Goal: Task Accomplishment & Management: Use online tool/utility

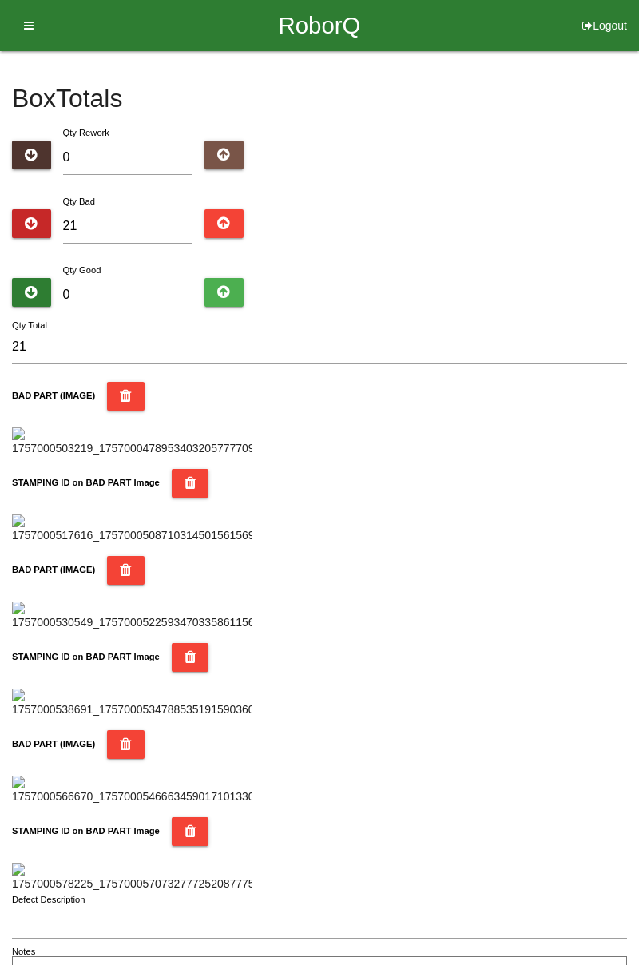
type input "7"
type input "28"
type input "73"
type input "94"
type input "7"
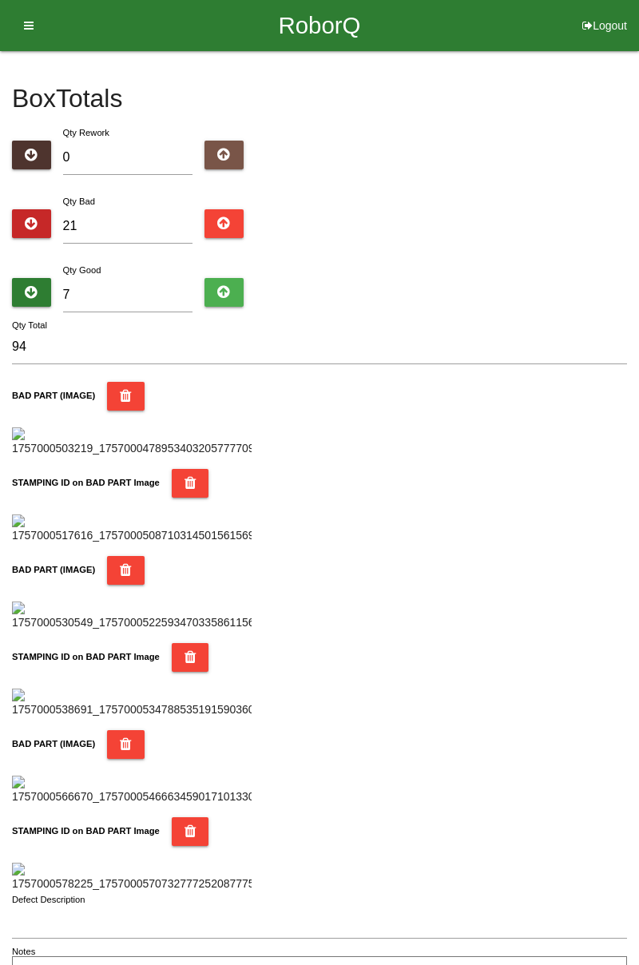
type input "28"
type input "0"
type input "21"
type input "6"
type input "27"
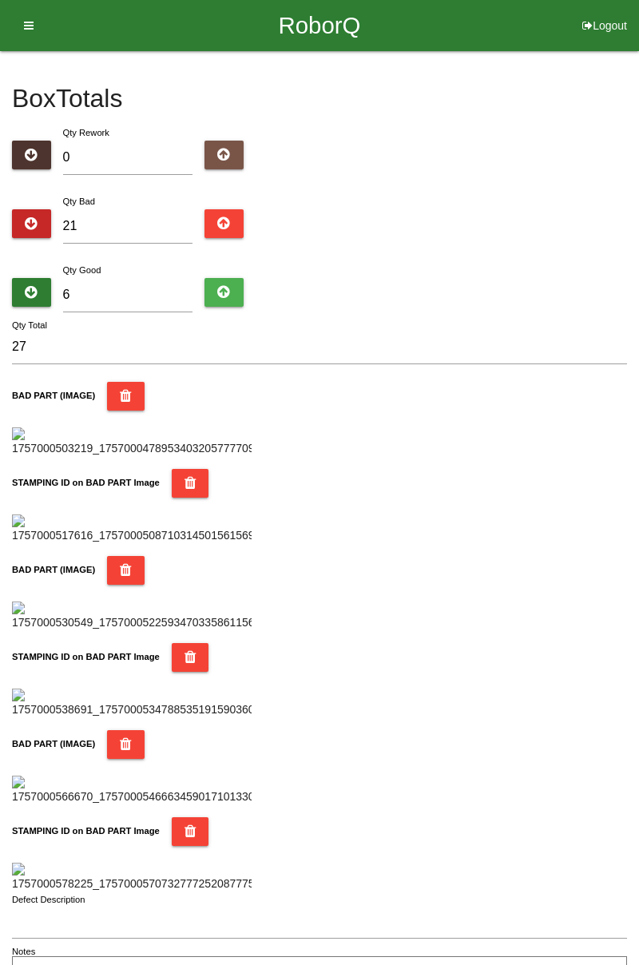
type input "63"
type input "84"
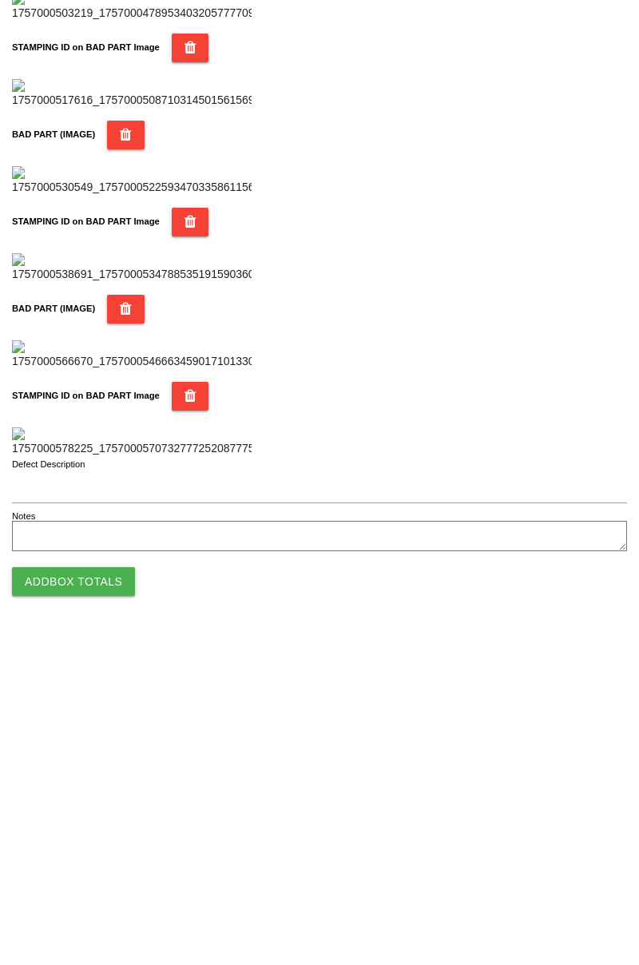
type input "63"
click at [91, 913] on button "Add Box Totals" at bounding box center [73, 910] width 123 height 29
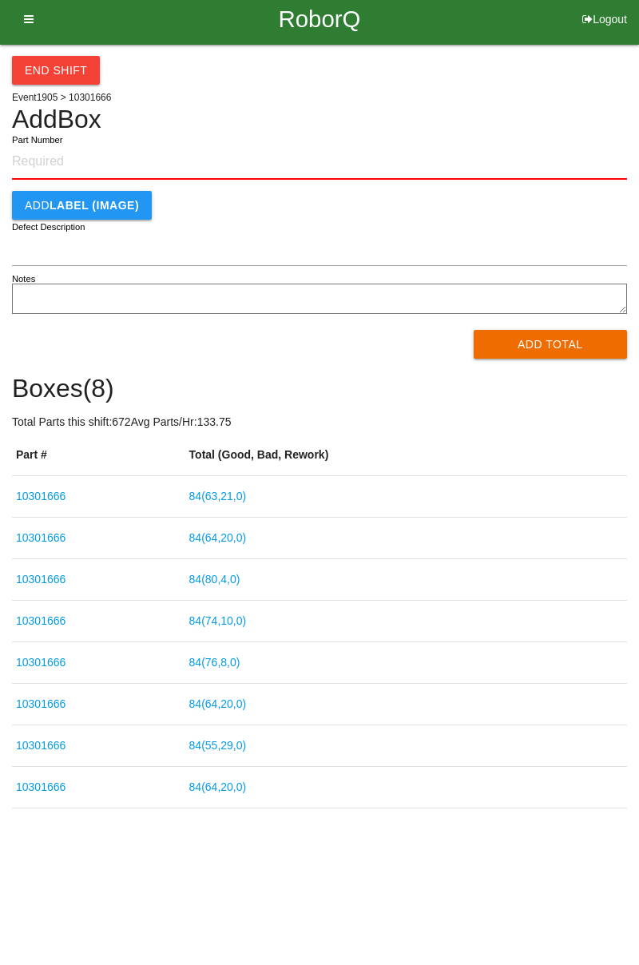
click at [69, 153] on input "Part Number" at bounding box center [319, 168] width 615 height 35
click at [56, 142] on label "Part Number" at bounding box center [37, 147] width 50 height 14
click at [56, 151] on input "Part Number" at bounding box center [319, 168] width 615 height 35
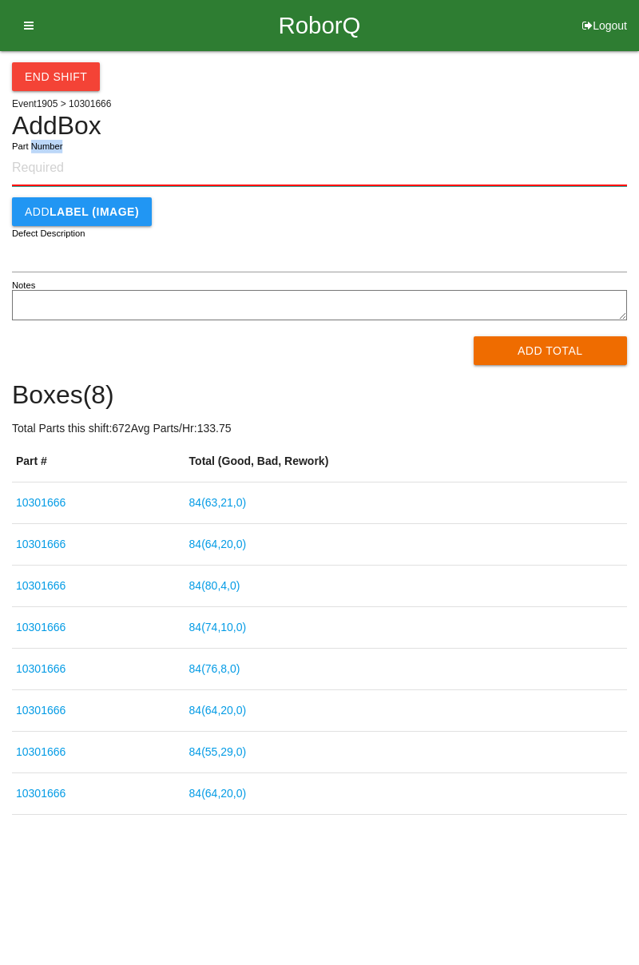
click at [353, 153] on input "Part Number" at bounding box center [319, 168] width 615 height 35
click at [61, 161] on input "Part Number" at bounding box center [319, 168] width 615 height 35
click at [62, 169] on input "Part Number" at bounding box center [319, 168] width 615 height 35
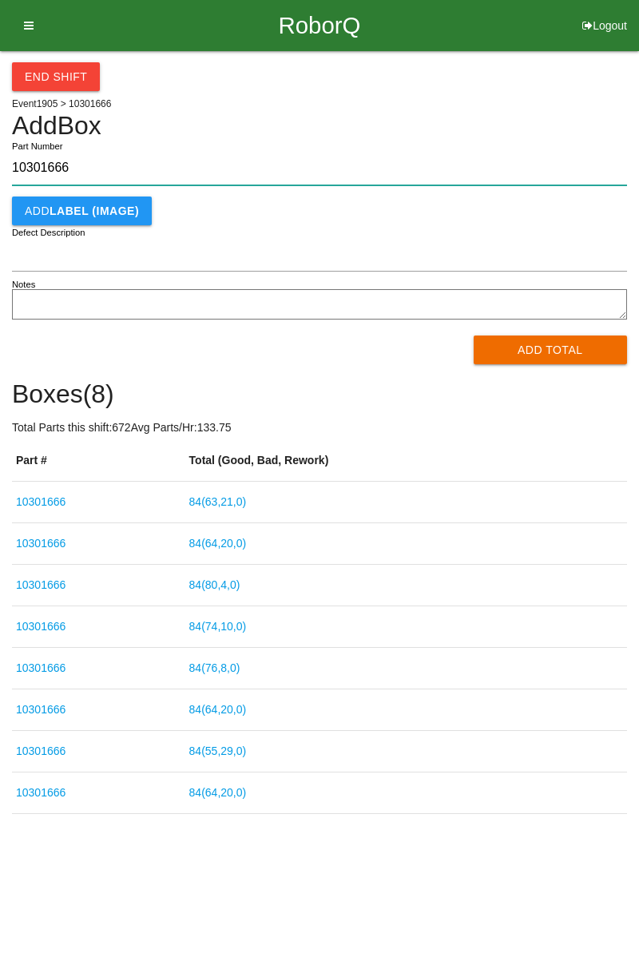
type input "10301666"
click at [582, 350] on button "Add Total" at bounding box center [551, 349] width 154 height 29
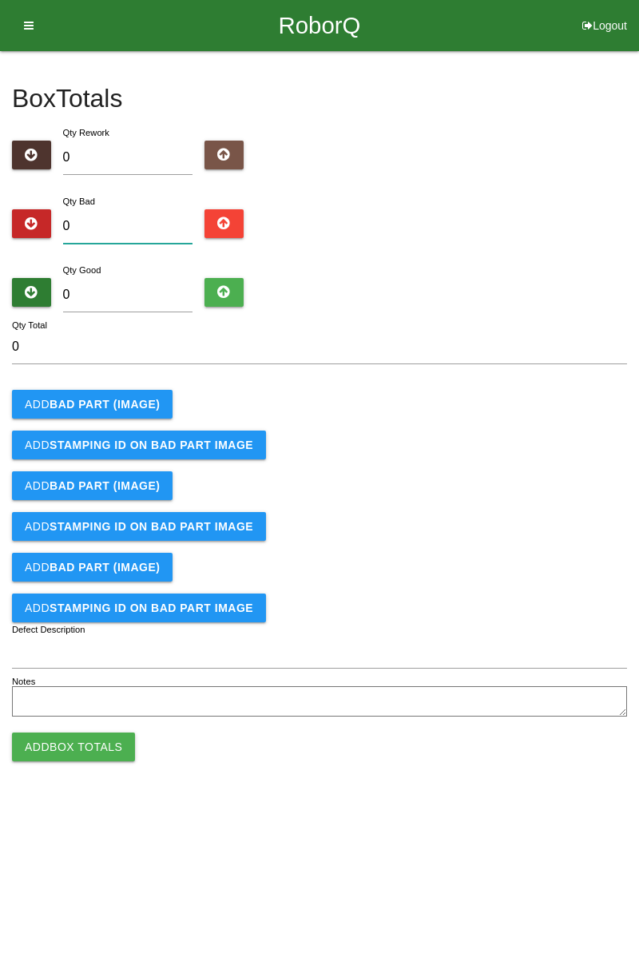
click at [115, 232] on input "0" at bounding box center [128, 226] width 130 height 34
type input "4"
click at [120, 414] on button "Add BAD PART (IMAGE)" at bounding box center [92, 404] width 161 height 29
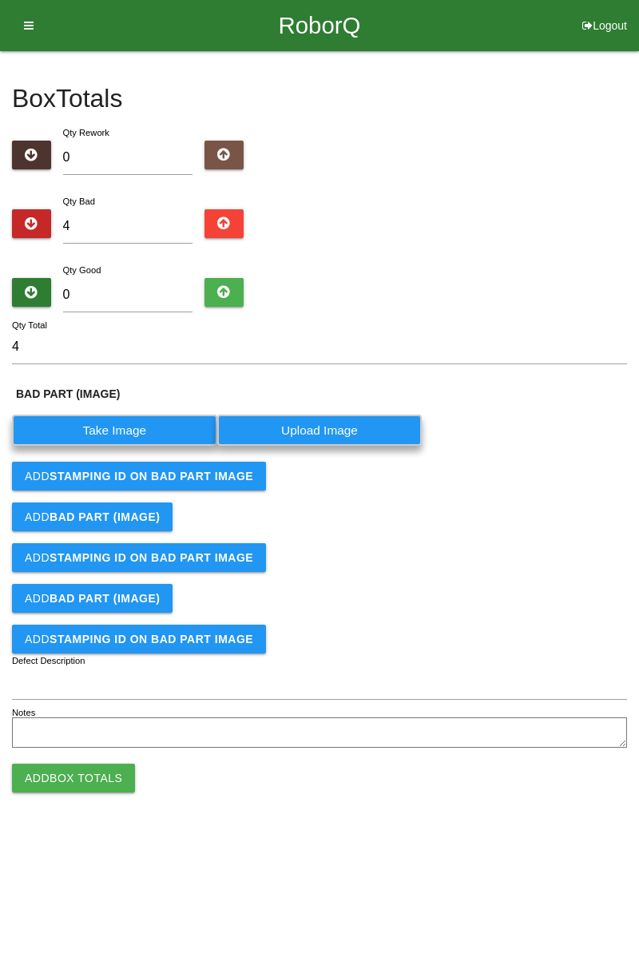
click at [141, 430] on label "Take Image" at bounding box center [114, 430] width 205 height 31
click at [0, 0] on \(IMAGE\) "Take Image" at bounding box center [0, 0] width 0 height 0
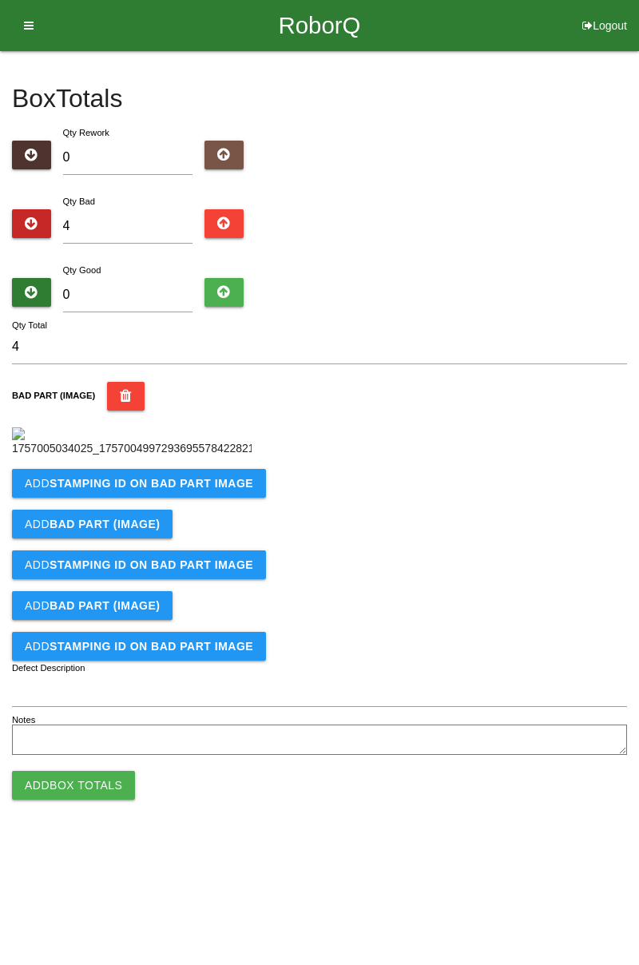
click at [216, 498] on button "Add STAMPING ID on BAD PART Image" at bounding box center [139, 483] width 254 height 29
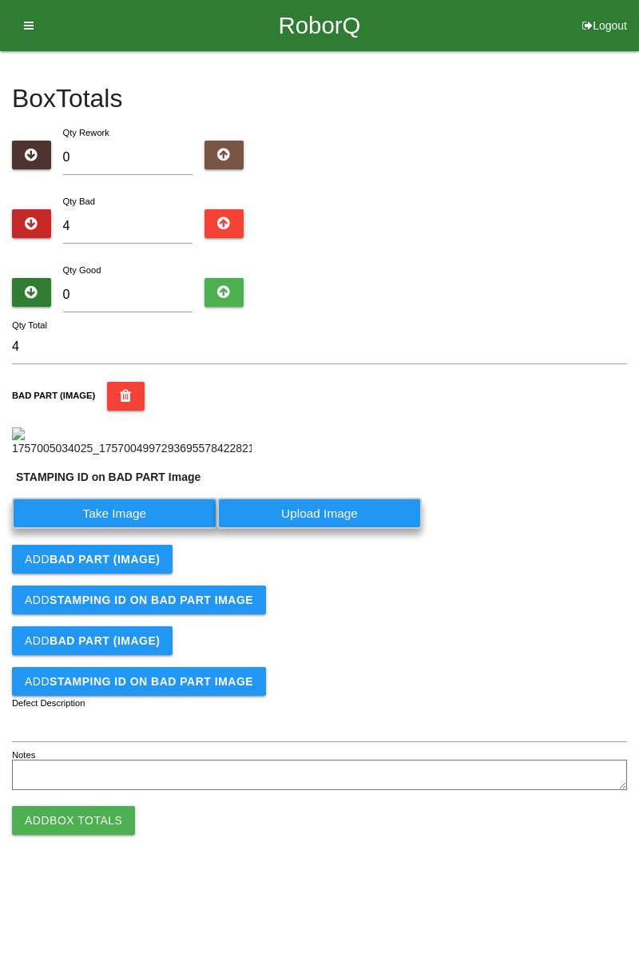
click at [161, 529] on label "Take Image" at bounding box center [114, 513] width 205 height 31
click at [0, 0] on PART "Take Image" at bounding box center [0, 0] width 0 height 0
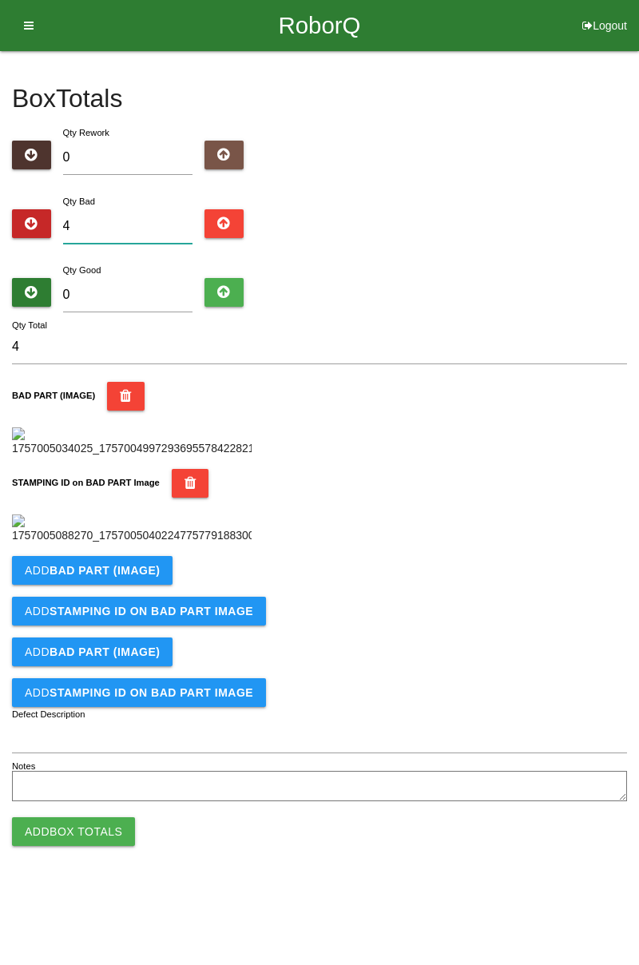
click at [125, 220] on input "4" at bounding box center [128, 226] width 130 height 34
type input "0"
type input "1"
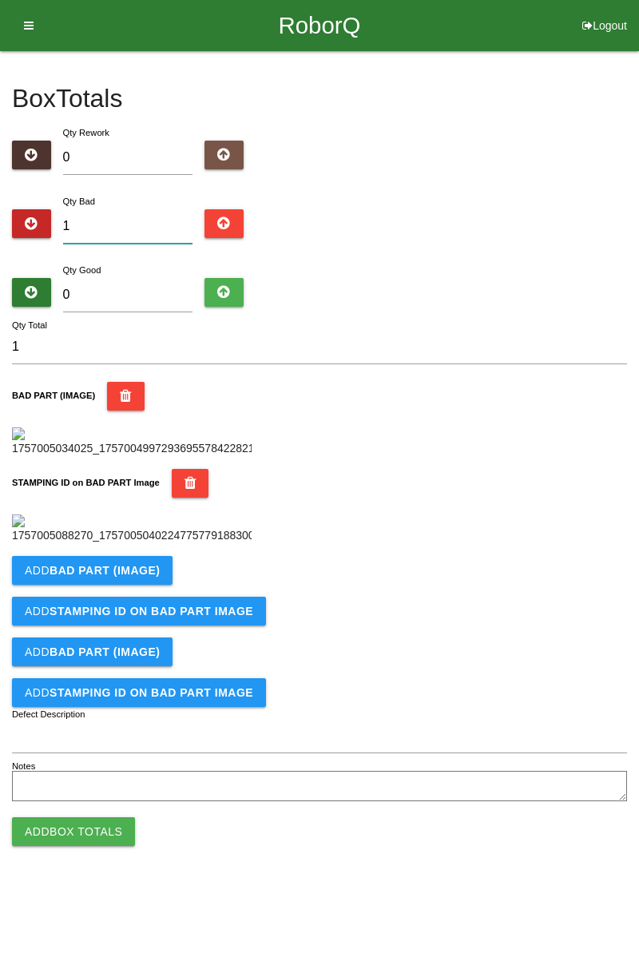
type input "12"
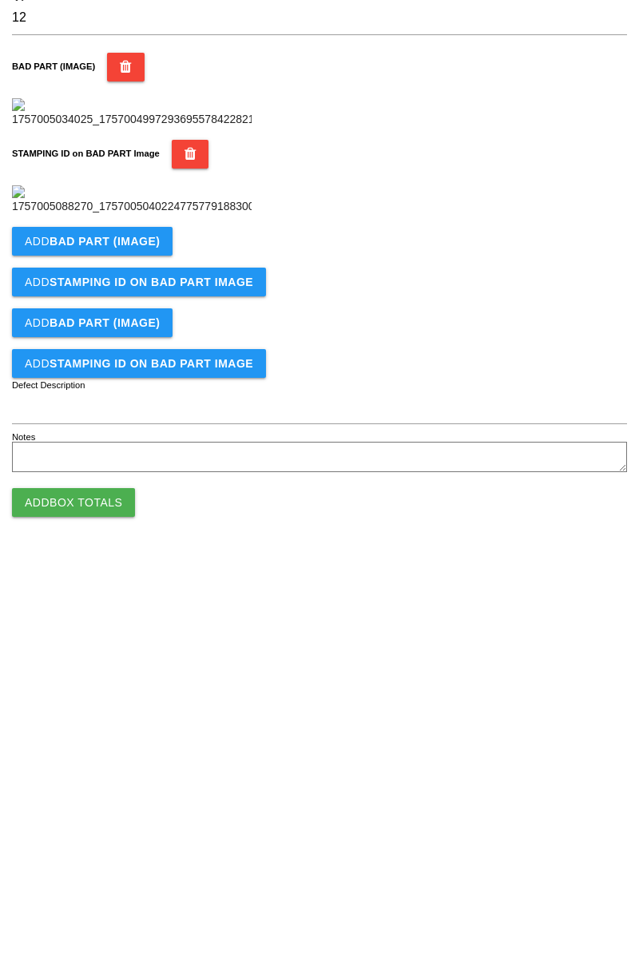
click at [133, 577] on b "BAD PART (IMAGE)" at bounding box center [105, 570] width 110 height 13
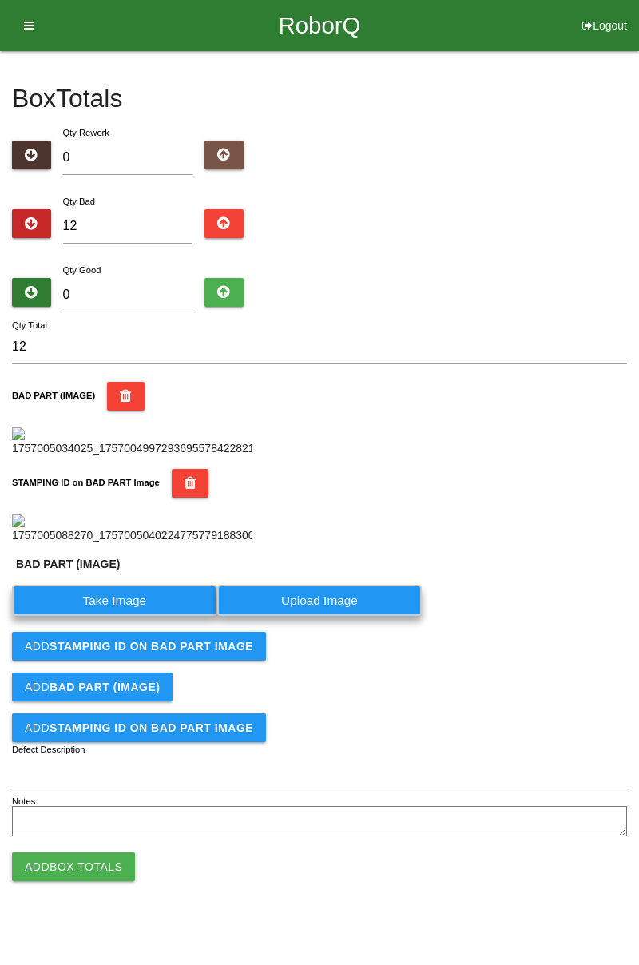
click at [131, 616] on label "Take Image" at bounding box center [114, 600] width 205 height 31
click at [0, 0] on \(IMAGE\) "Take Image" at bounding box center [0, 0] width 0 height 0
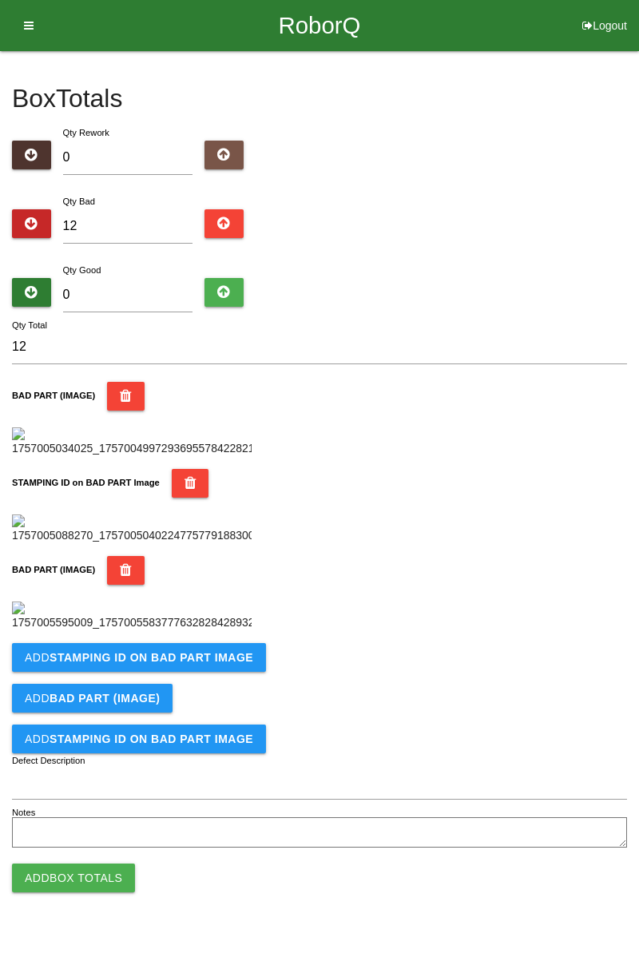
scroll to position [613, 0]
click at [197, 664] on b "STAMPING ID on BAD PART Image" at bounding box center [152, 657] width 204 height 13
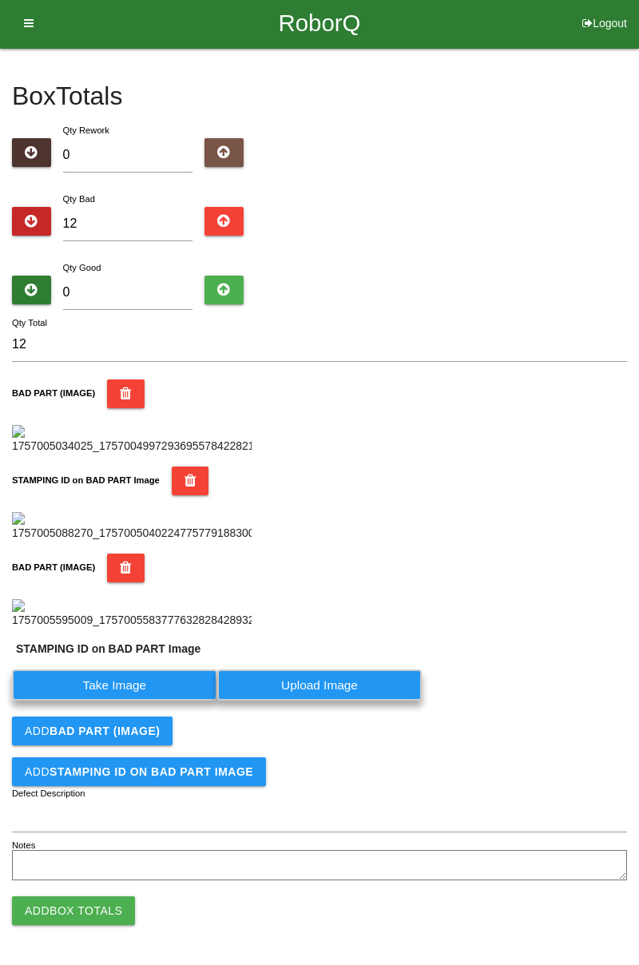
click at [136, 701] on label "Take Image" at bounding box center [114, 684] width 205 height 31
click at [0, 0] on PART "Take Image" at bounding box center [0, 0] width 0 height 0
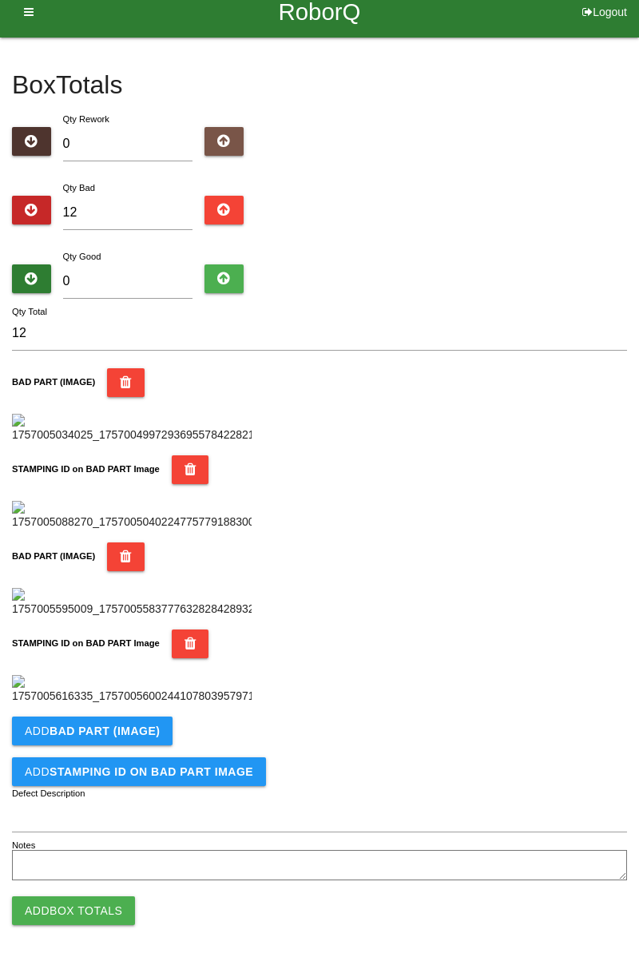
scroll to position [875, 0]
click at [140, 725] on b "BAD PART (IMAGE)" at bounding box center [105, 731] width 110 height 13
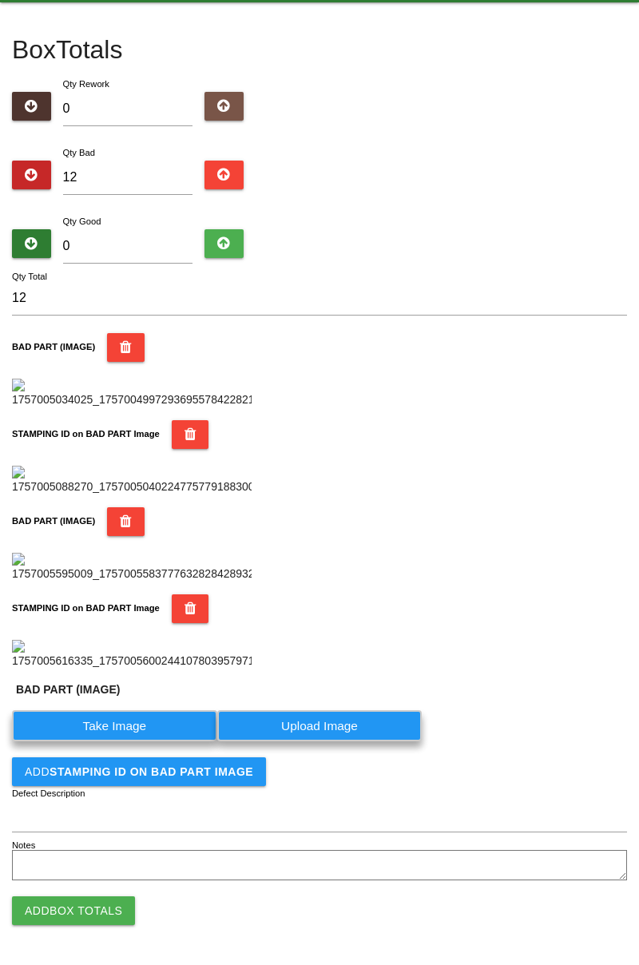
click at [139, 741] on label "Take Image" at bounding box center [114, 725] width 205 height 31
click at [0, 0] on \(IMAGE\) "Take Image" at bounding box center [0, 0] width 0 height 0
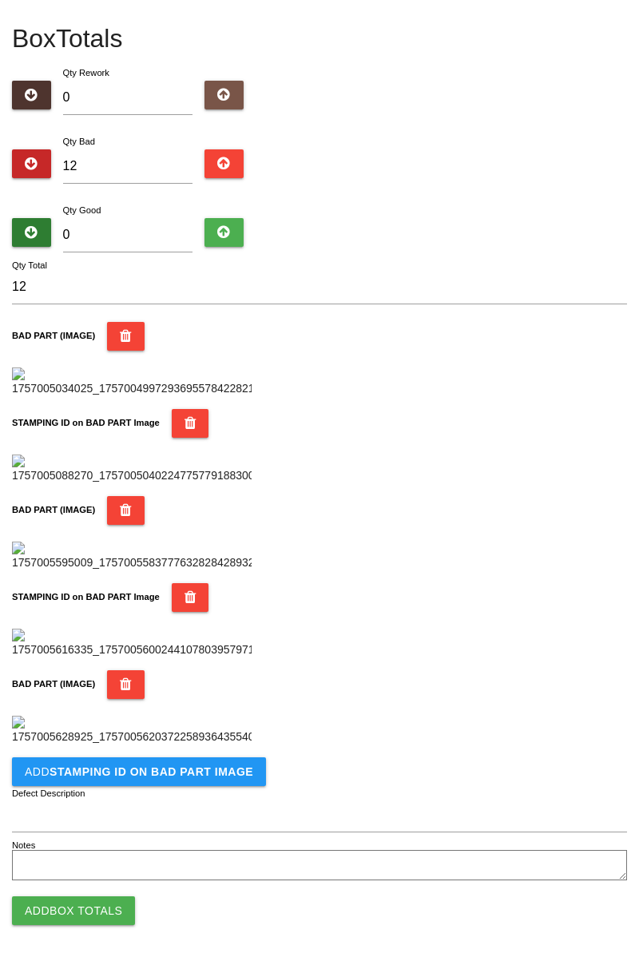
scroll to position [1137, 0]
click at [203, 776] on b "STAMPING ID on BAD PART Image" at bounding box center [152, 771] width 204 height 13
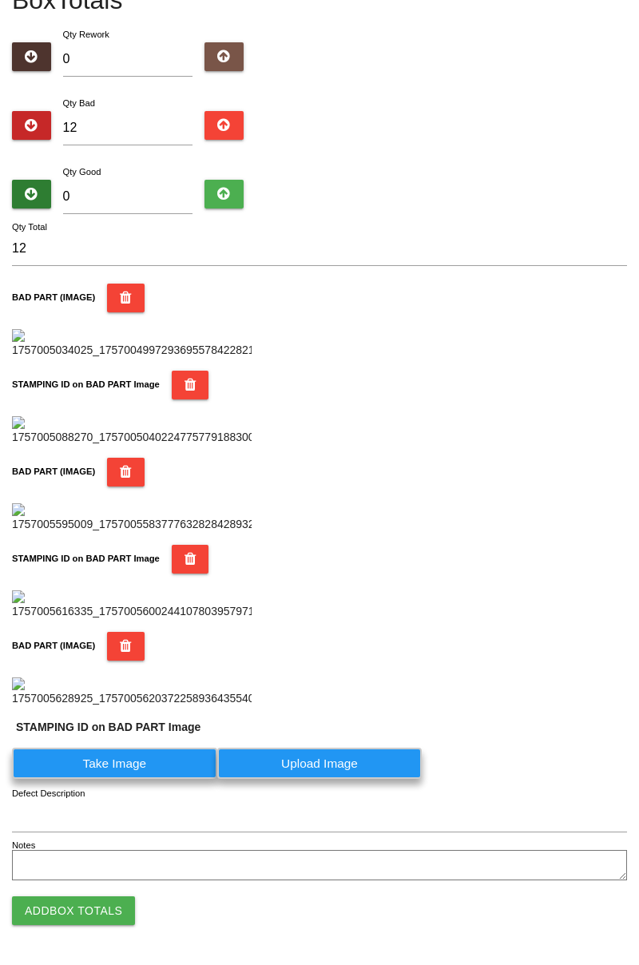
click at [153, 779] on label "Take Image" at bounding box center [114, 763] width 205 height 31
click at [0, 0] on PART "Take Image" at bounding box center [0, 0] width 0 height 0
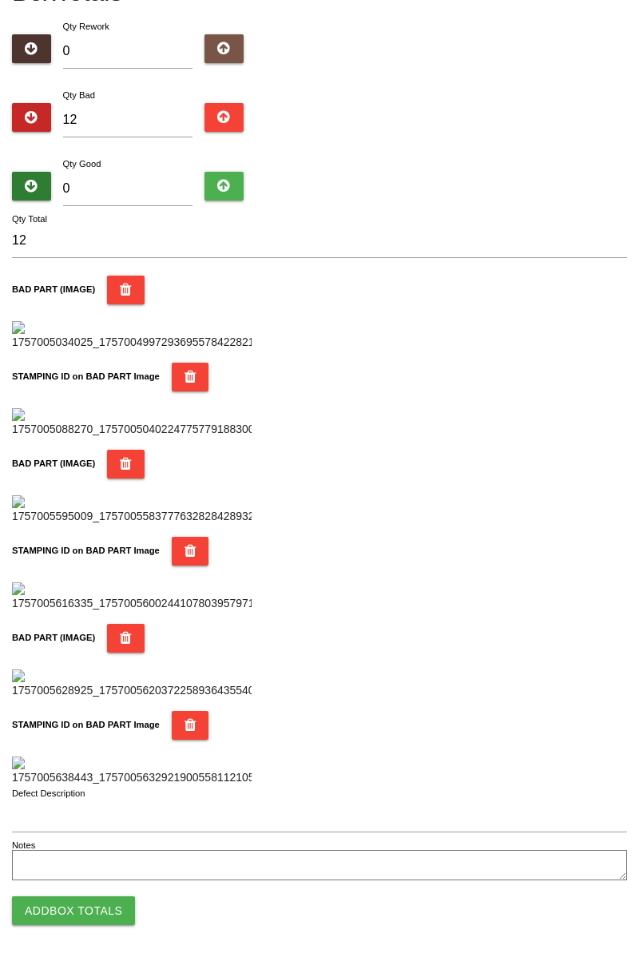
scroll to position [0, 0]
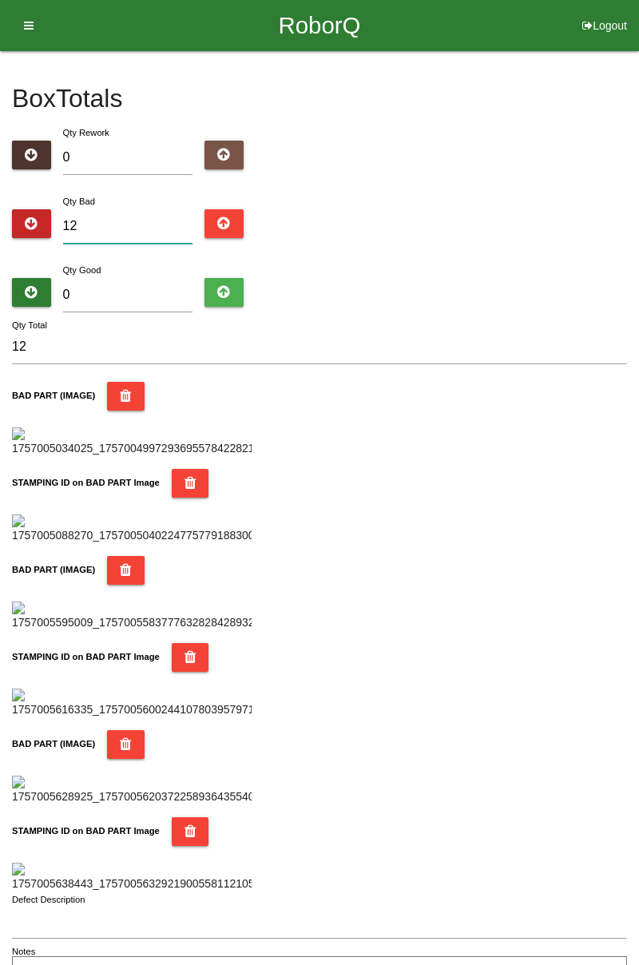
click at [123, 218] on input "12" at bounding box center [128, 226] width 130 height 34
type input "1"
type input "17"
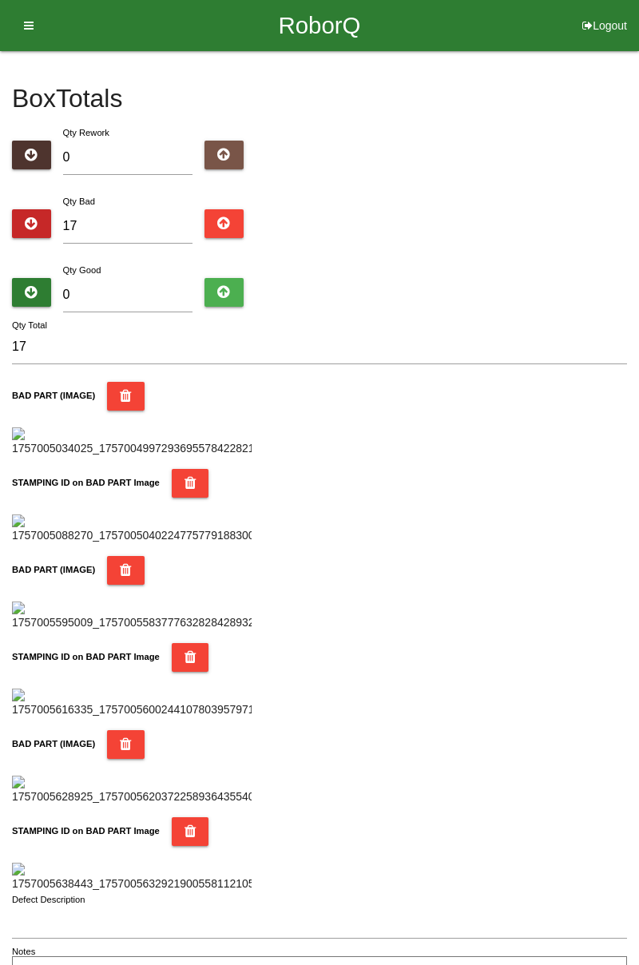
click at [637, 200] on div "Box Totals Translate Weight Weight unit: Rework Weight Bad Weight Good Weight 0…" at bounding box center [319, 521] width 639 height 940
click at [155, 227] on input "17" at bounding box center [128, 226] width 130 height 34
type input "1"
type input "0"
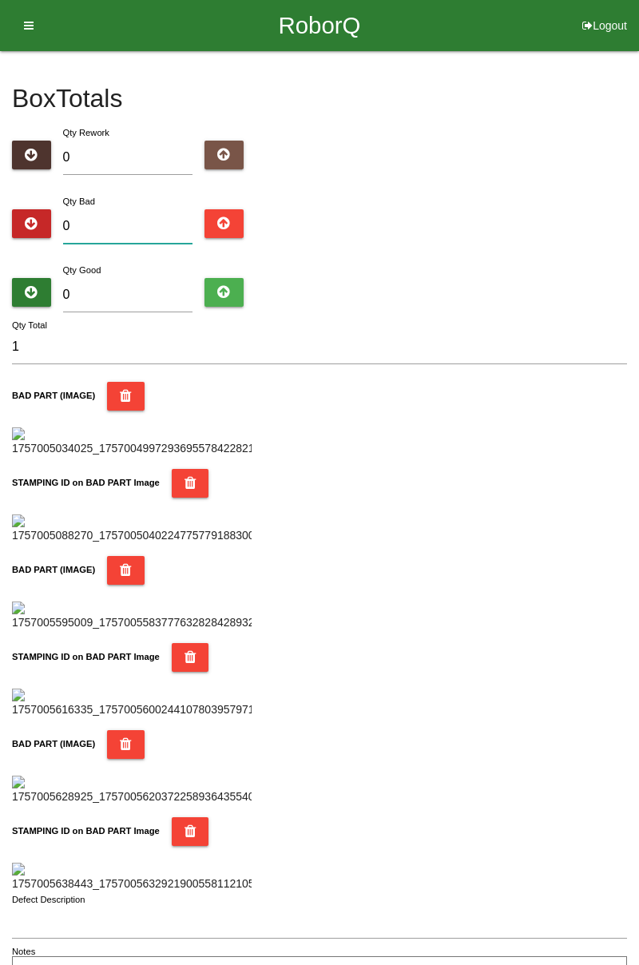
type input "0"
type input "2"
type input "22"
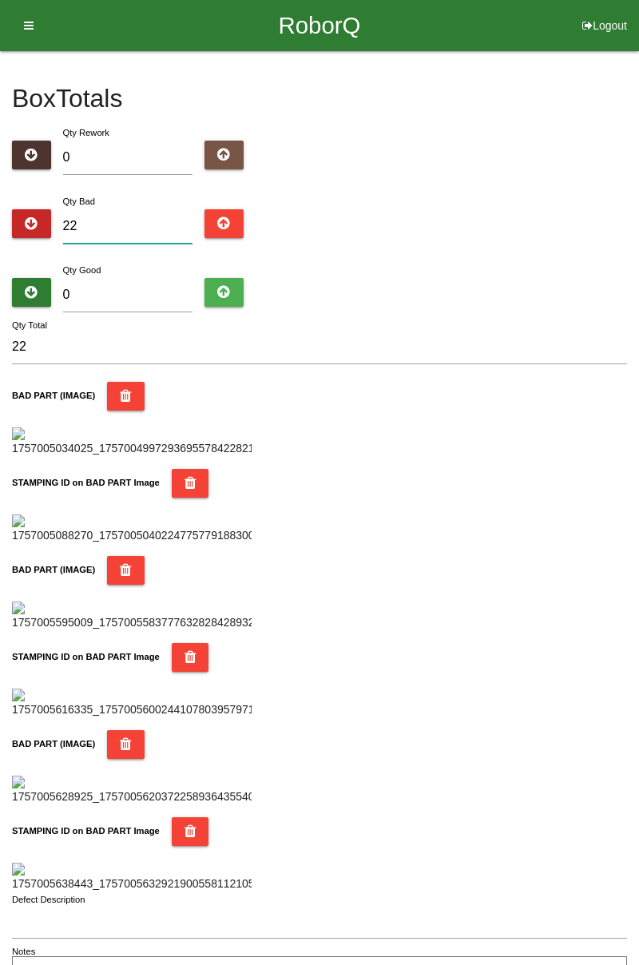
type input "22"
click at [136, 280] on input "0" at bounding box center [128, 295] width 130 height 34
type input "6"
type input "28"
type input "64"
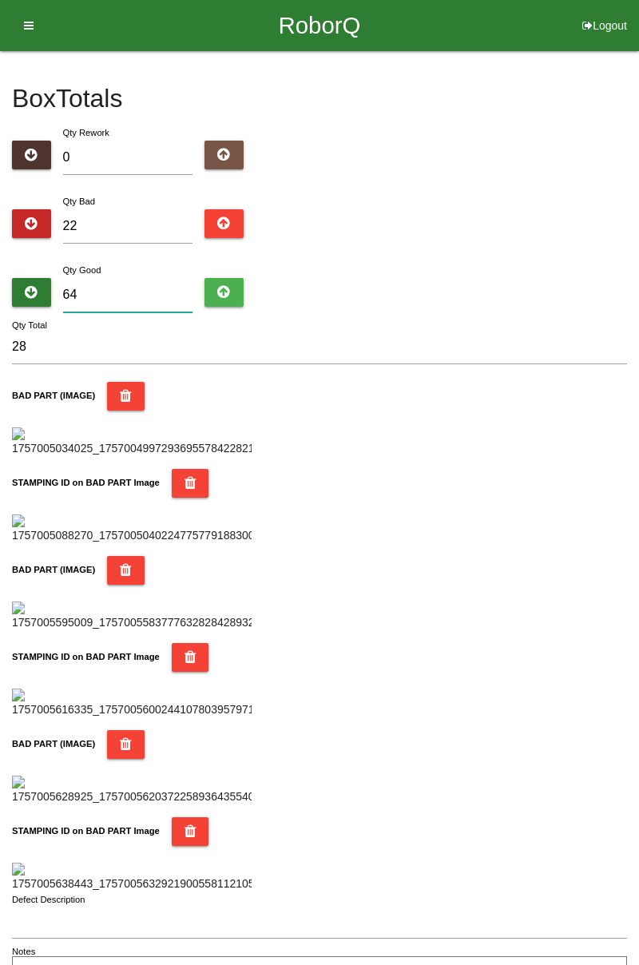
type input "86"
type input "6"
type input "28"
type input "62"
type input "84"
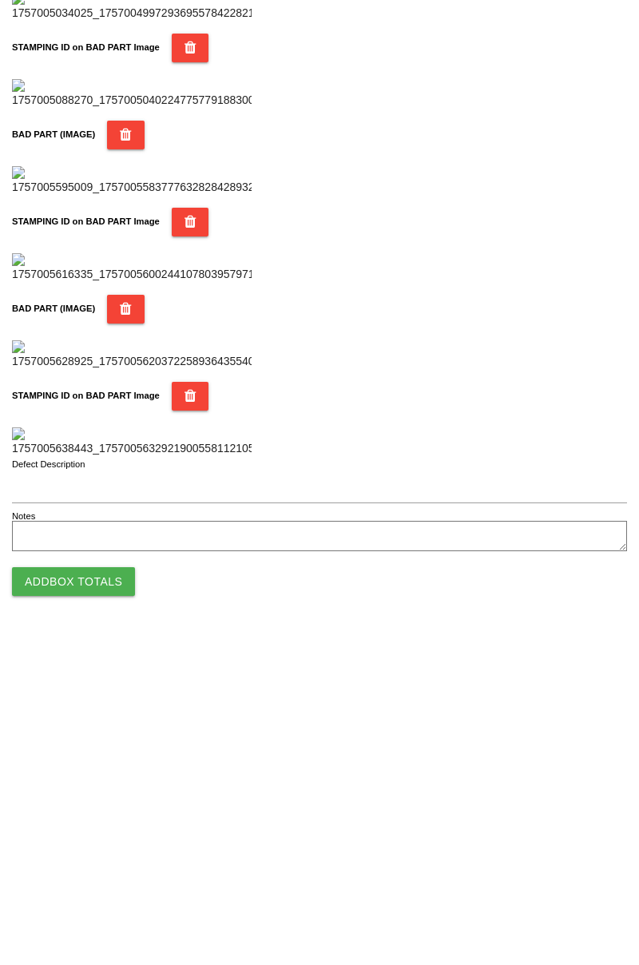
type input "62"
click at [101, 903] on button "Add Box Totals" at bounding box center [73, 910] width 123 height 29
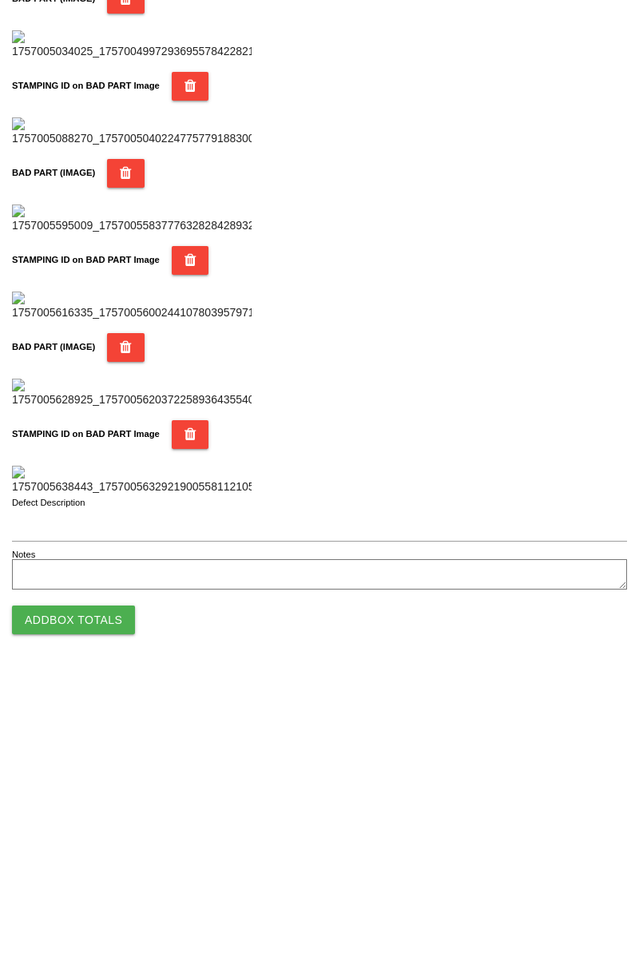
scroll to position [1399, 0]
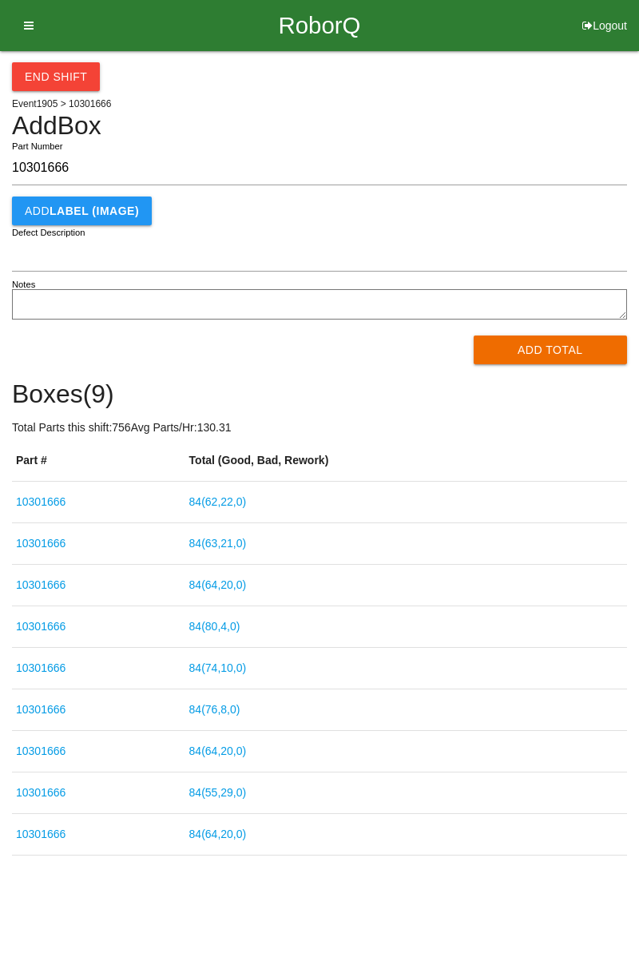
type input "10301666"
click at [572, 335] on button "Add Total" at bounding box center [551, 349] width 154 height 29
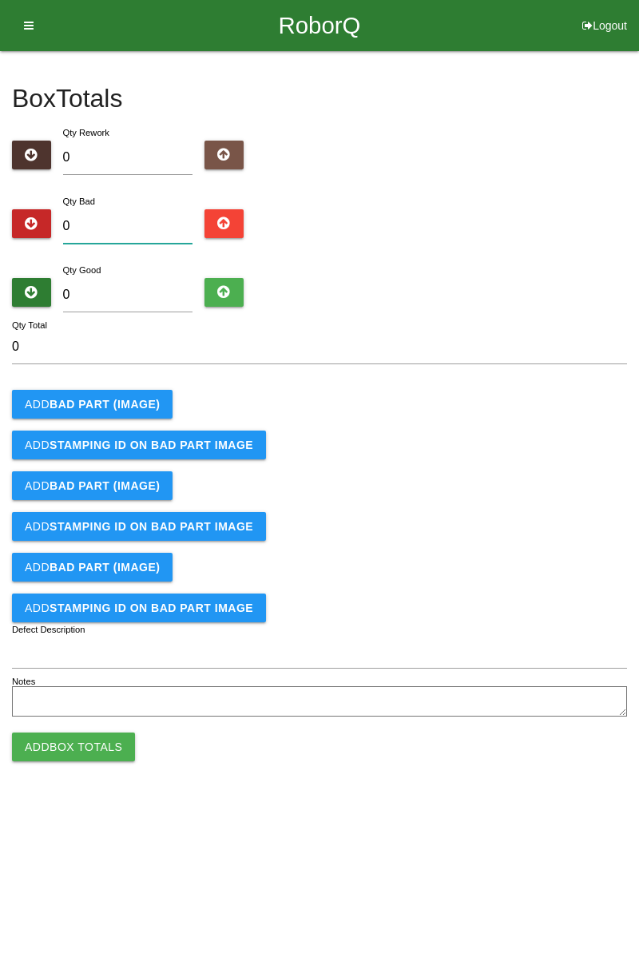
click at [166, 222] on input "0" at bounding box center [128, 226] width 130 height 34
type input "5"
click at [157, 399] on button "Add BAD PART (IMAGE)" at bounding box center [92, 404] width 161 height 29
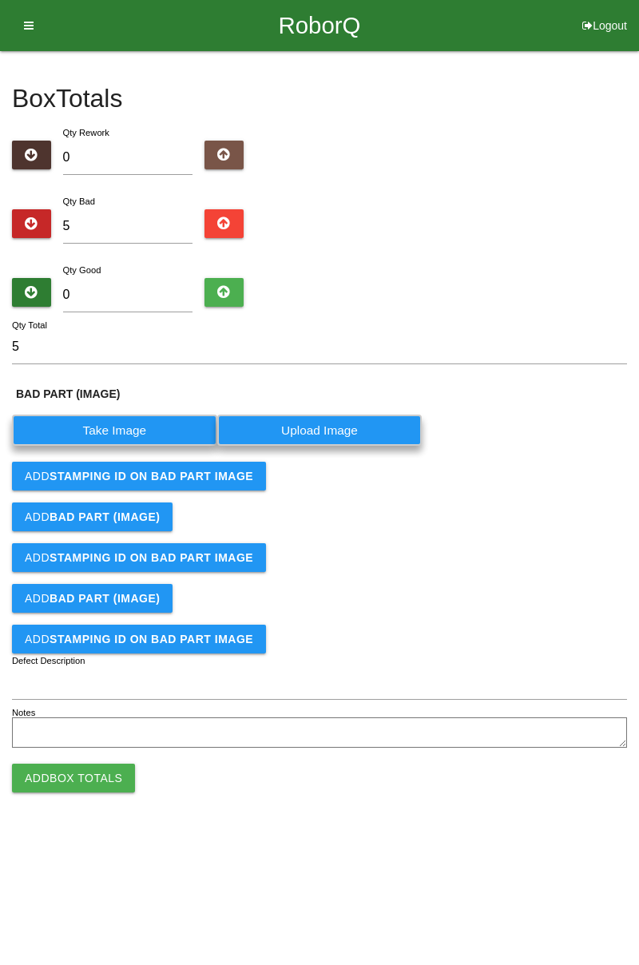
click at [139, 430] on label "Take Image" at bounding box center [114, 430] width 205 height 31
click at [0, 0] on \(IMAGE\) "Take Image" at bounding box center [0, 0] width 0 height 0
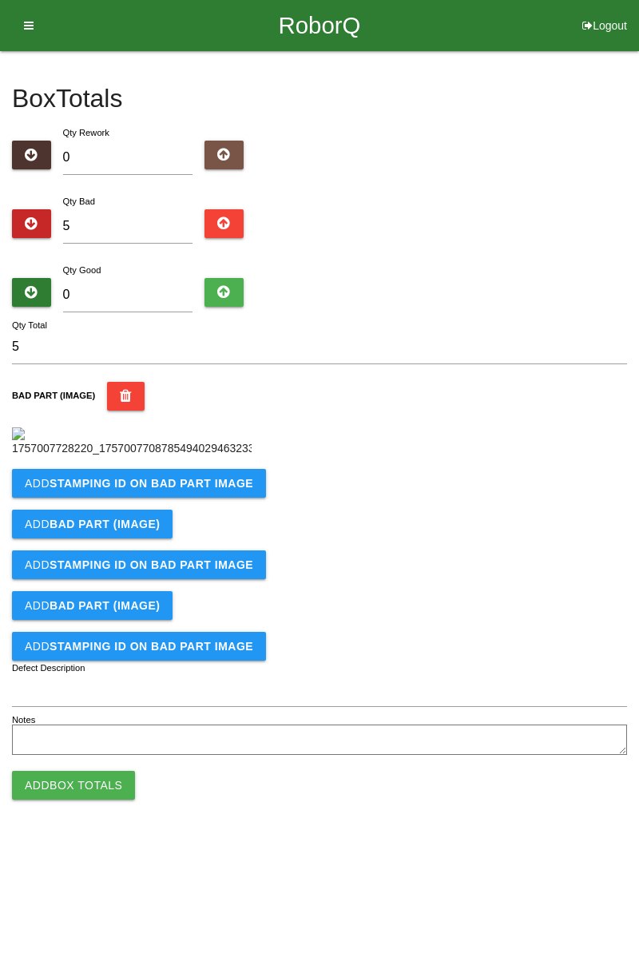
click at [193, 490] on b "STAMPING ID on BAD PART Image" at bounding box center [152, 483] width 204 height 13
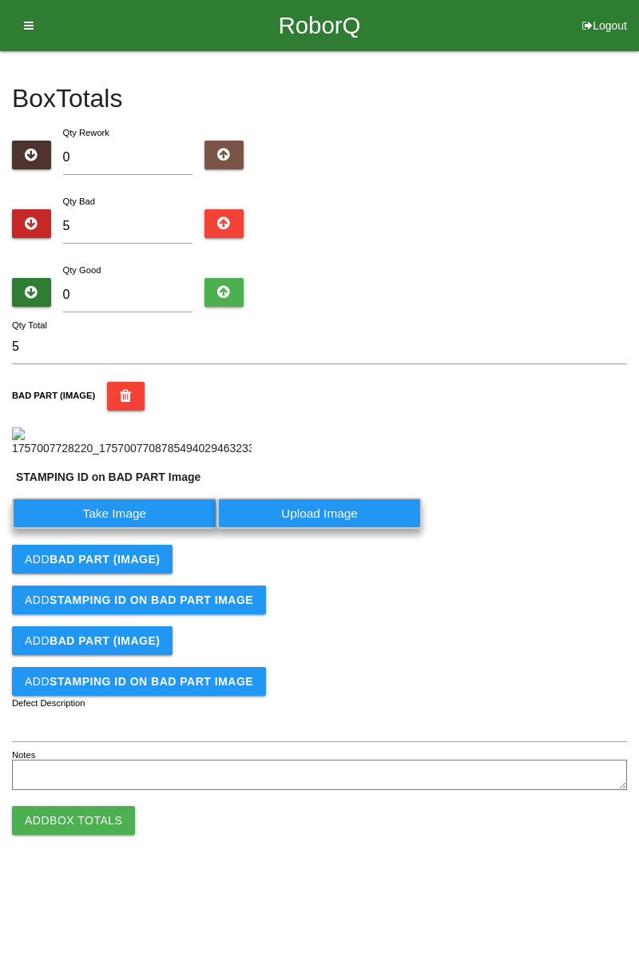
click at [141, 529] on label "Take Image" at bounding box center [114, 513] width 205 height 31
click at [0, 0] on PART "Take Image" at bounding box center [0, 0] width 0 height 0
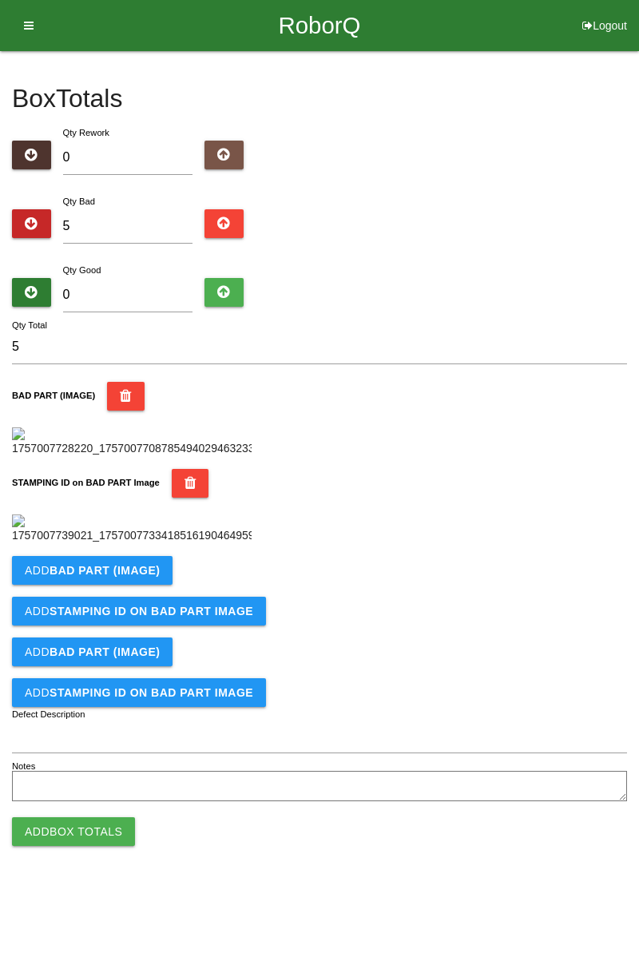
scroll to position [351, 0]
click at [141, 577] on b "BAD PART (IMAGE)" at bounding box center [105, 570] width 110 height 13
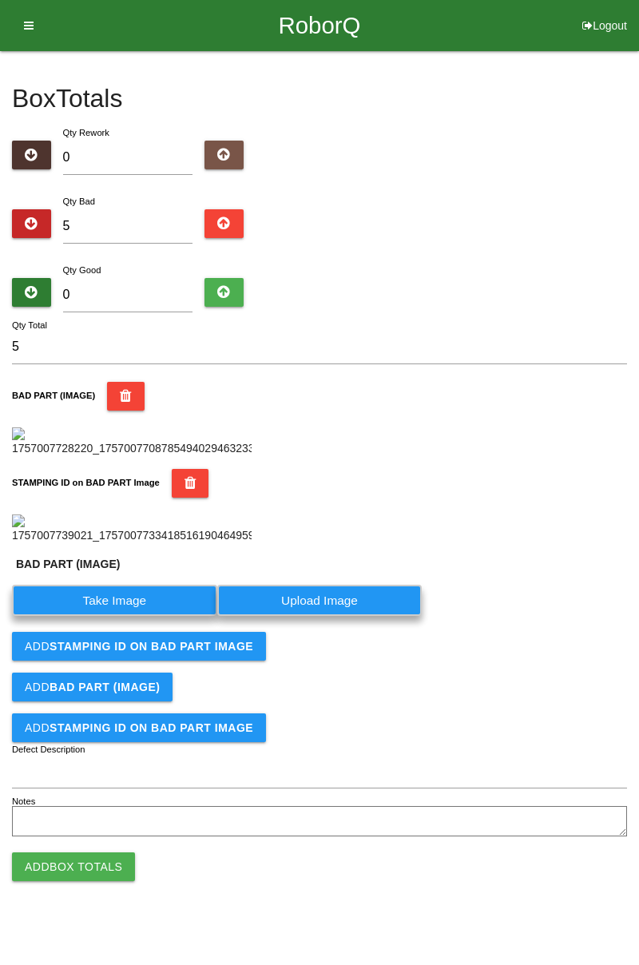
click at [135, 616] on label "Take Image" at bounding box center [114, 600] width 205 height 31
click at [0, 0] on \(IMAGE\) "Take Image" at bounding box center [0, 0] width 0 height 0
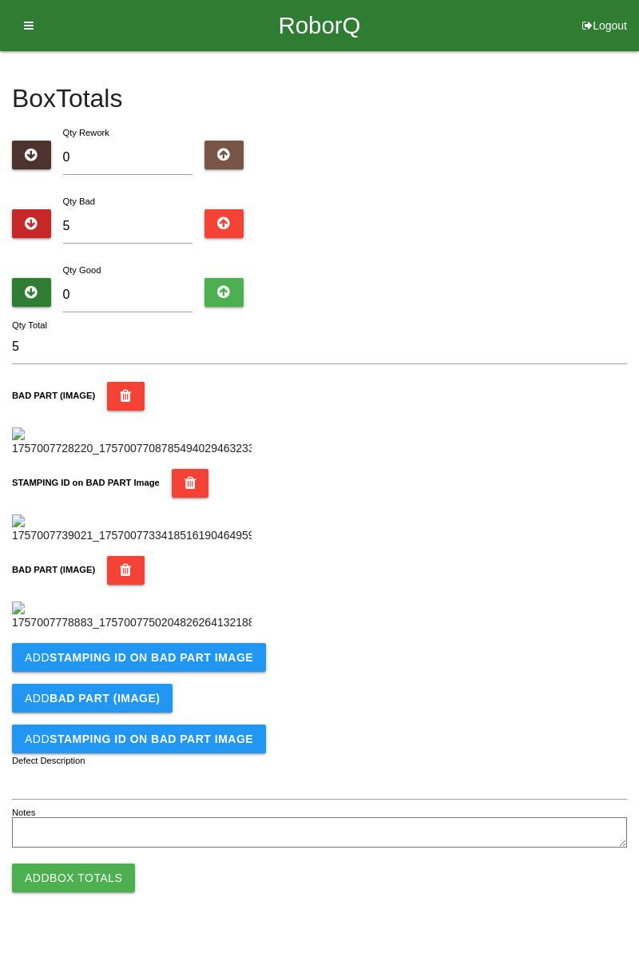
scroll to position [613, 0]
click at [209, 672] on button "Add STAMPING ID on BAD PART Image" at bounding box center [139, 657] width 254 height 29
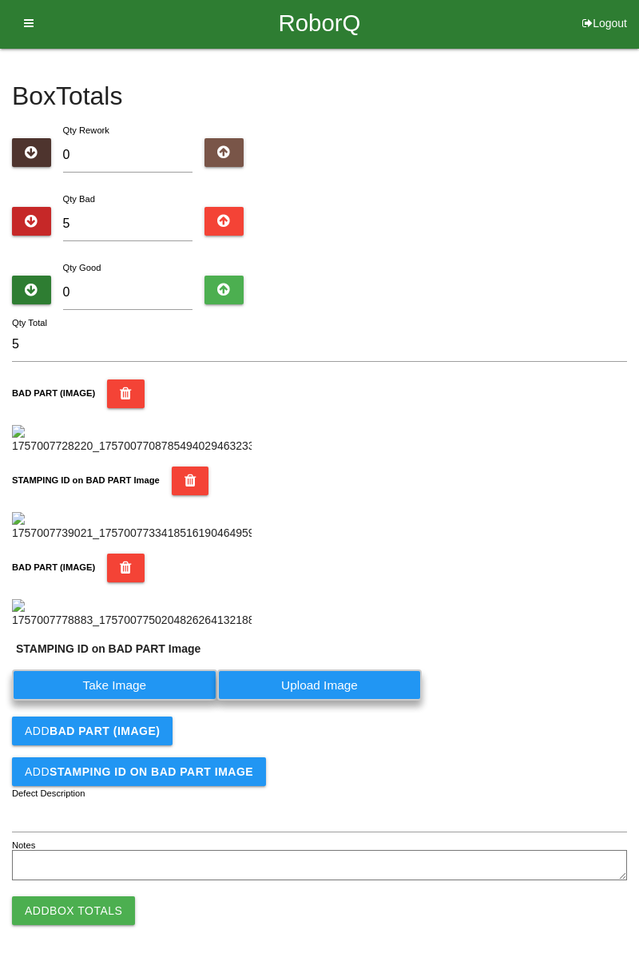
click at [169, 701] on label "Take Image" at bounding box center [114, 684] width 205 height 31
click at [0, 0] on PART "Take Image" at bounding box center [0, 0] width 0 height 0
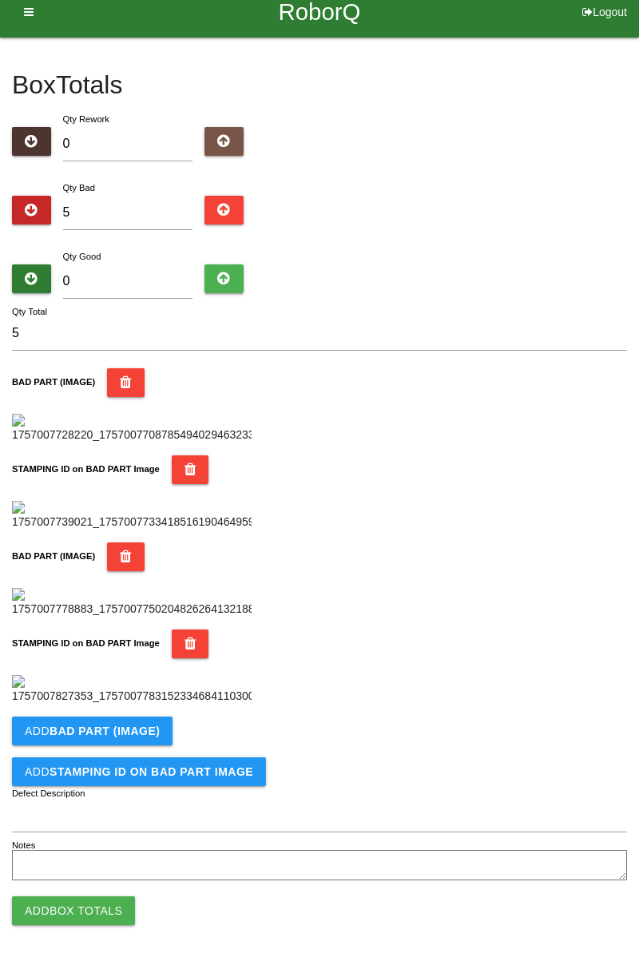
scroll to position [875, 0]
click at [167, 741] on button "Add BAD PART (IMAGE)" at bounding box center [92, 731] width 161 height 29
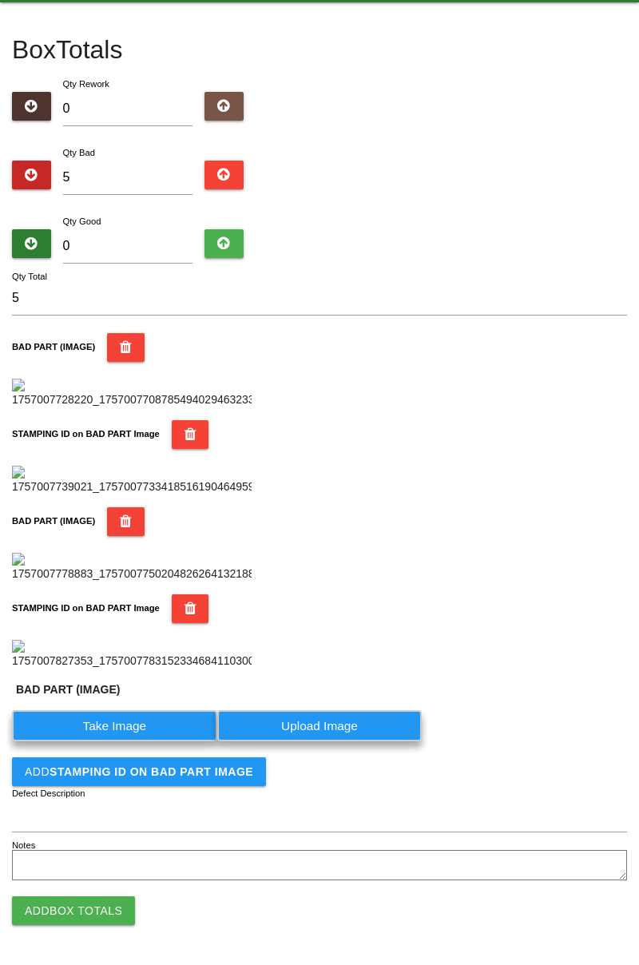
click at [137, 741] on label "Take Image" at bounding box center [114, 725] width 205 height 31
click at [0, 0] on \(IMAGE\) "Take Image" at bounding box center [0, 0] width 0 height 0
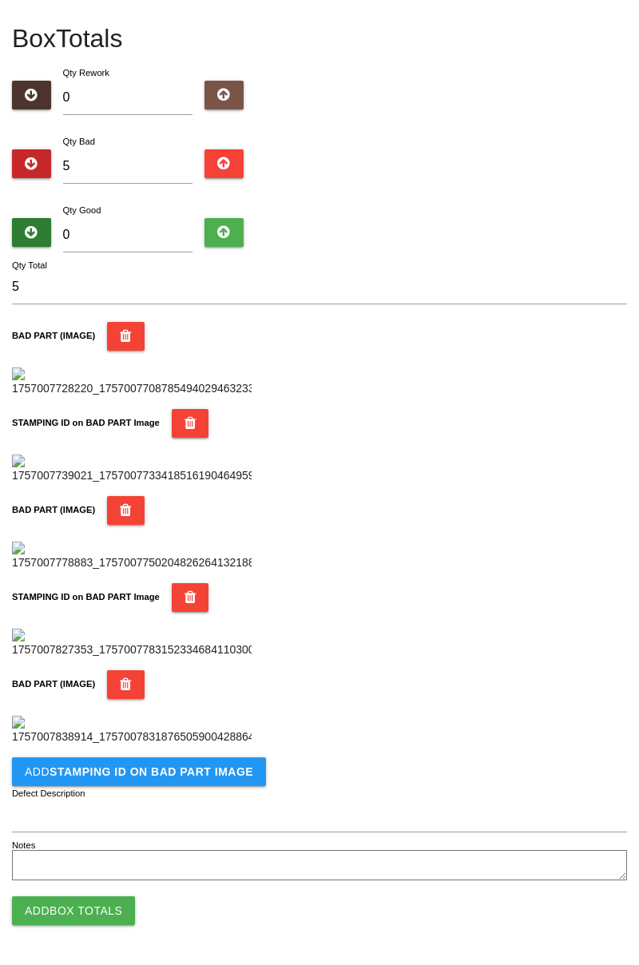
scroll to position [1137, 0]
click at [201, 767] on b "STAMPING ID on BAD PART Image" at bounding box center [152, 771] width 204 height 13
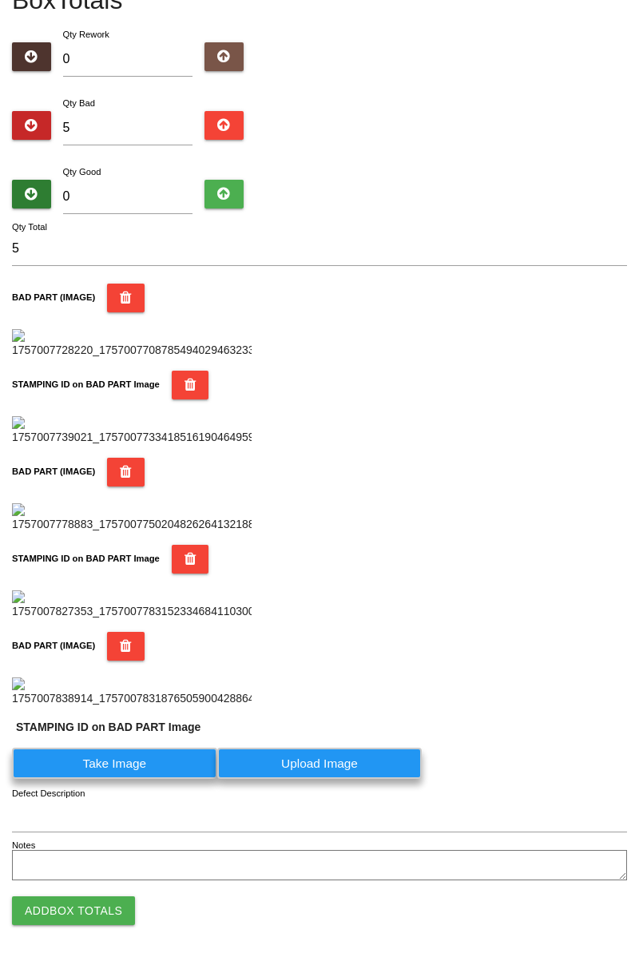
click at [168, 779] on label "Take Image" at bounding box center [114, 763] width 205 height 31
click at [0, 0] on PART "Take Image" at bounding box center [0, 0] width 0 height 0
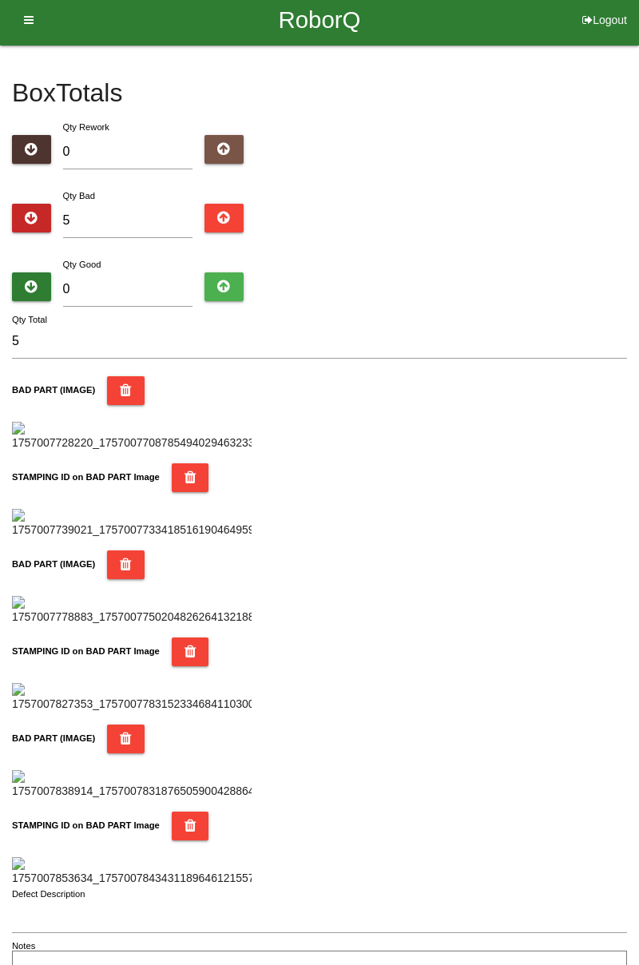
scroll to position [0, 0]
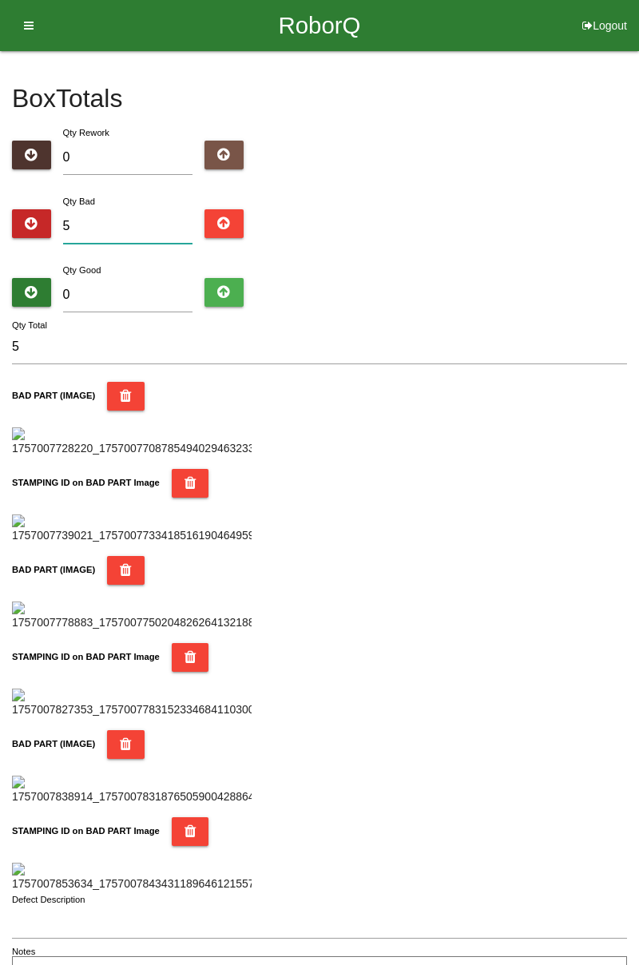
click at [125, 229] on input "5" at bounding box center [128, 226] width 130 height 34
type input "0"
type input "8"
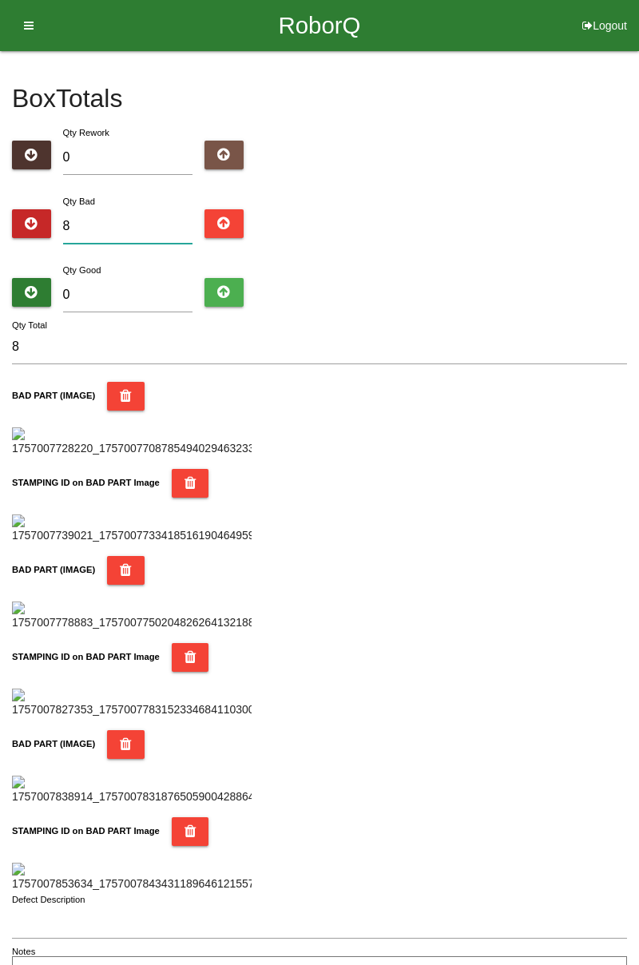
type input "0"
type input "9"
